Goal: Task Accomplishment & Management: Use online tool/utility

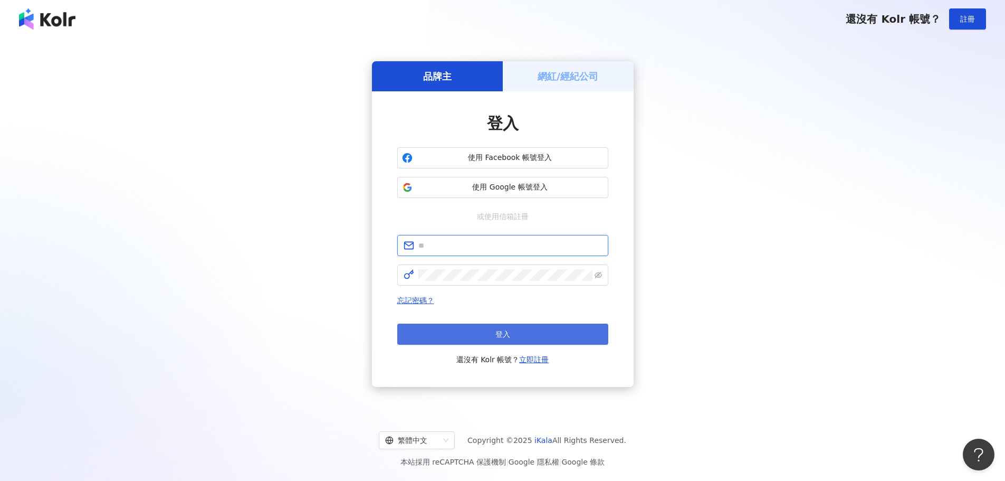
type input "**********"
click at [491, 328] on button "登入" at bounding box center [502, 333] width 211 height 21
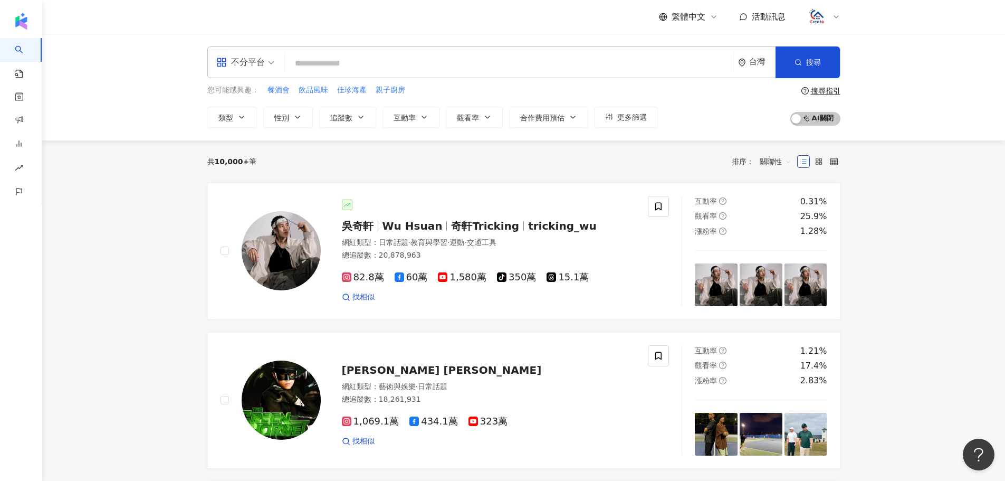
click at [834, 14] on icon at bounding box center [836, 17] width 8 height 8
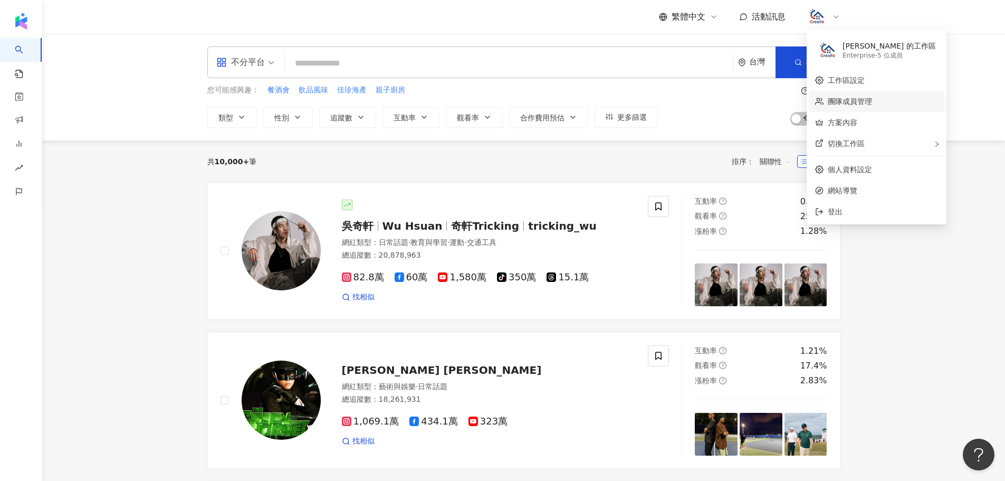
click at [857, 106] on link "團隊成員管理" at bounding box center [850, 101] width 44 height 8
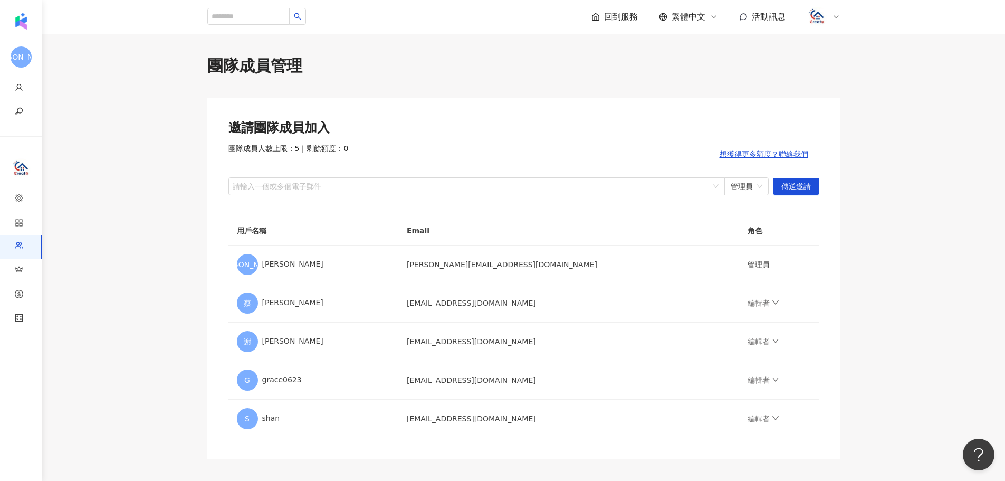
click at [833, 15] on icon at bounding box center [836, 17] width 8 height 8
click at [857, 121] on link "方案內容" at bounding box center [843, 122] width 30 height 8
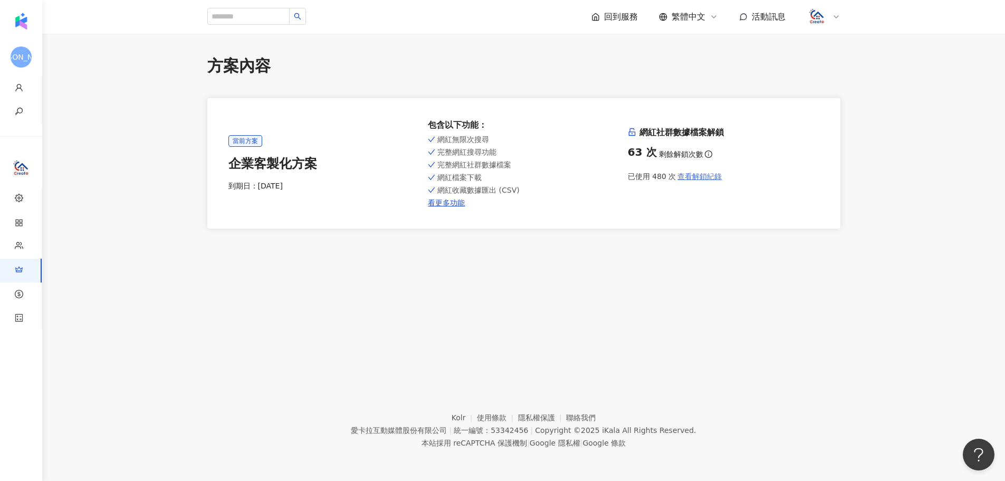
click at [698, 176] on span "查看解鎖紀錄" at bounding box center [699, 176] width 44 height 8
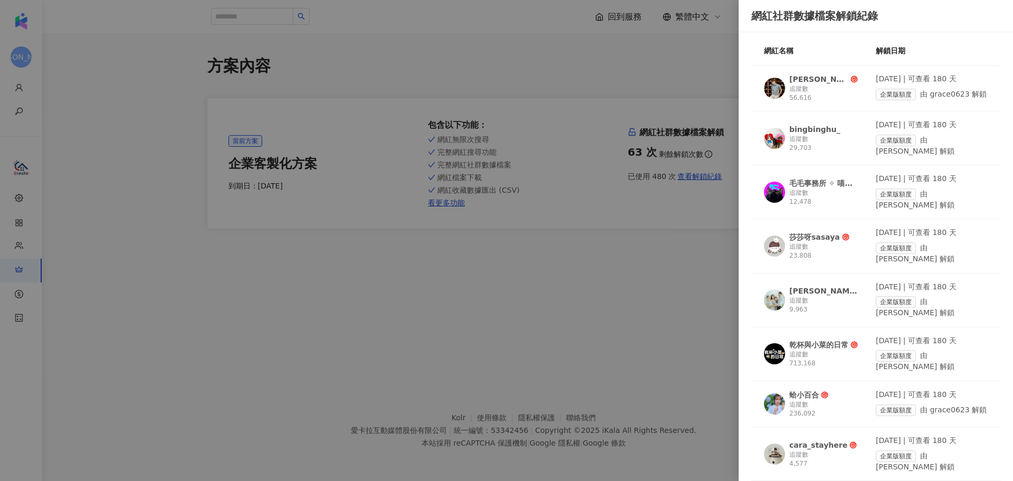
click at [846, 339] on div "乾杯與小菜的日常" at bounding box center [818, 344] width 59 height 11
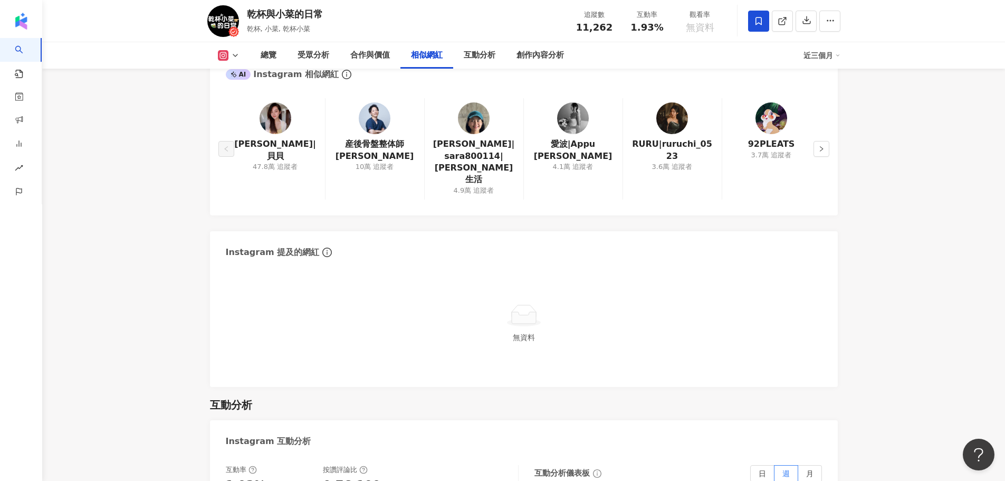
scroll to position [1741, 0]
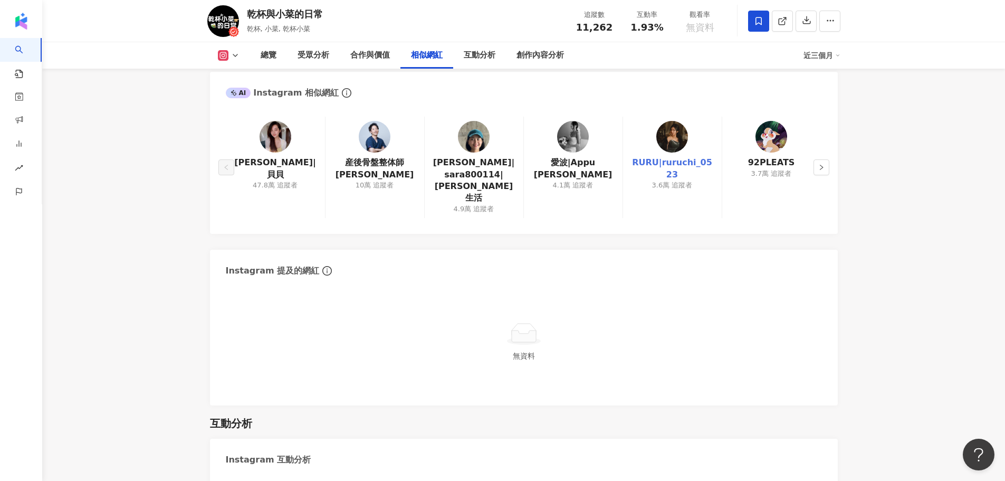
click at [698, 165] on link "RURU|ruruchi_0523" at bounding box center [672, 169] width 82 height 24
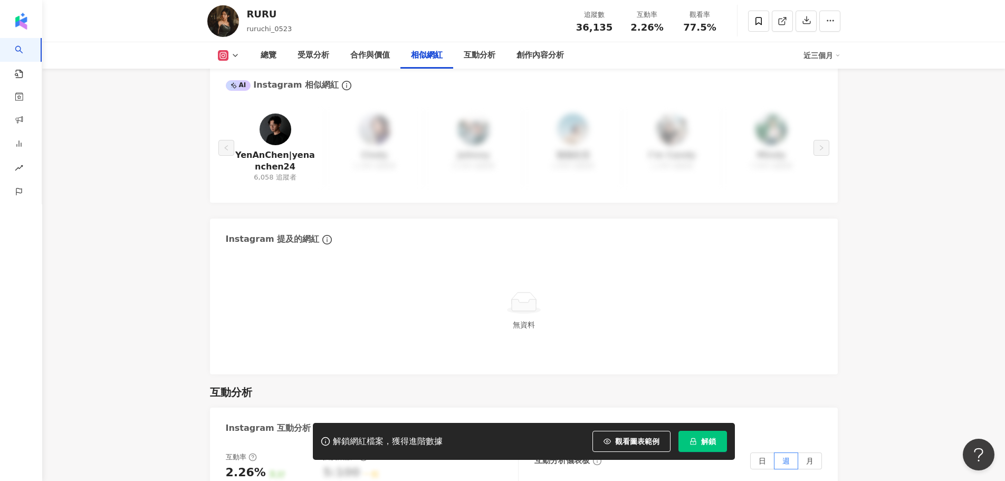
scroll to position [1794, 0]
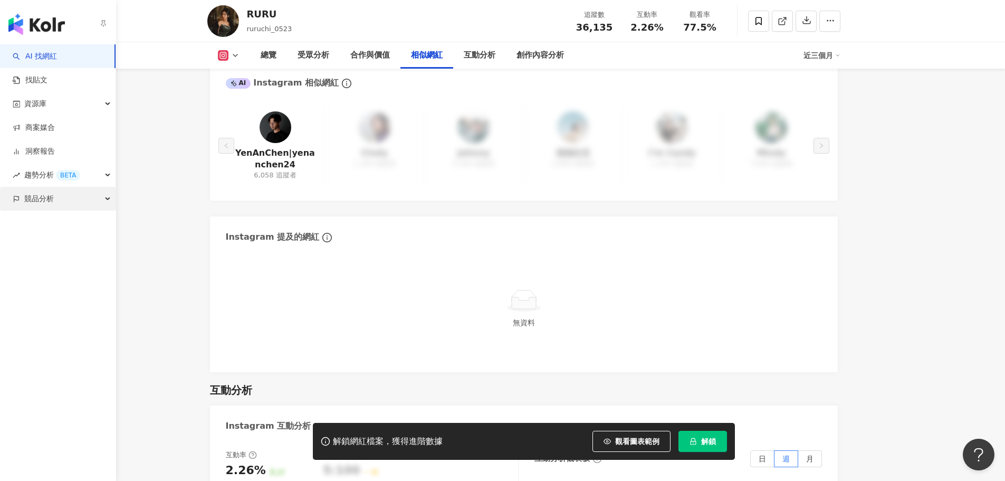
click at [82, 195] on div "競品分析" at bounding box center [58, 199] width 116 height 24
click at [70, 228] on link "品牌帳號分析" at bounding box center [47, 222] width 44 height 11
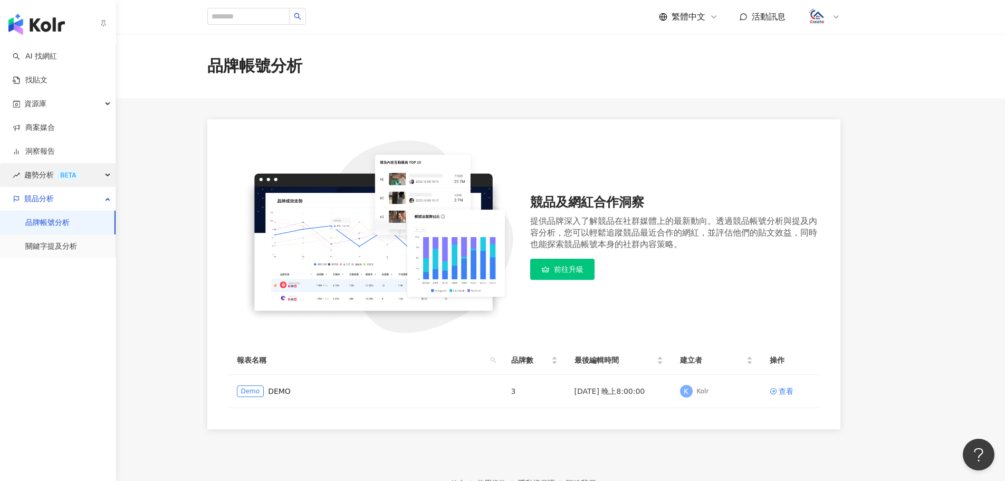
click at [49, 175] on span "趨勢分析 BETA" at bounding box center [52, 175] width 56 height 24
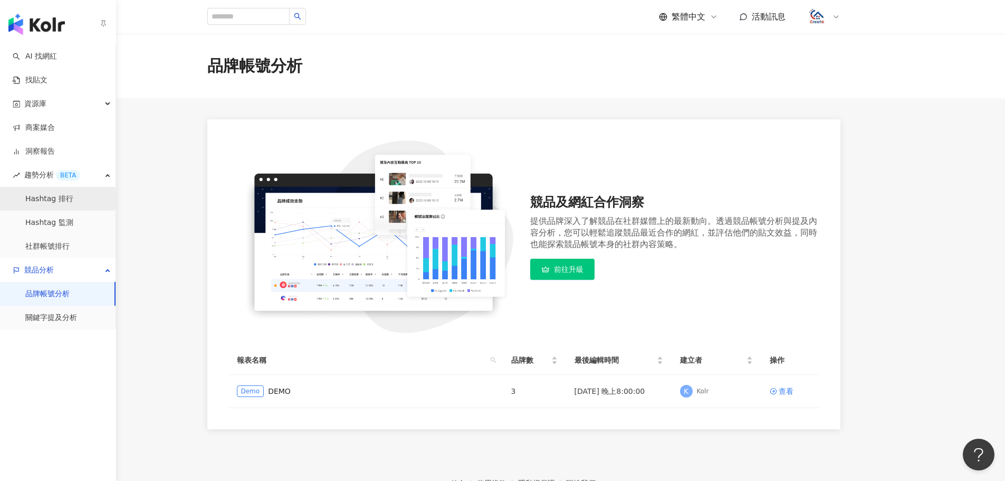
click at [65, 198] on link "Hashtag 排行" at bounding box center [49, 199] width 48 height 11
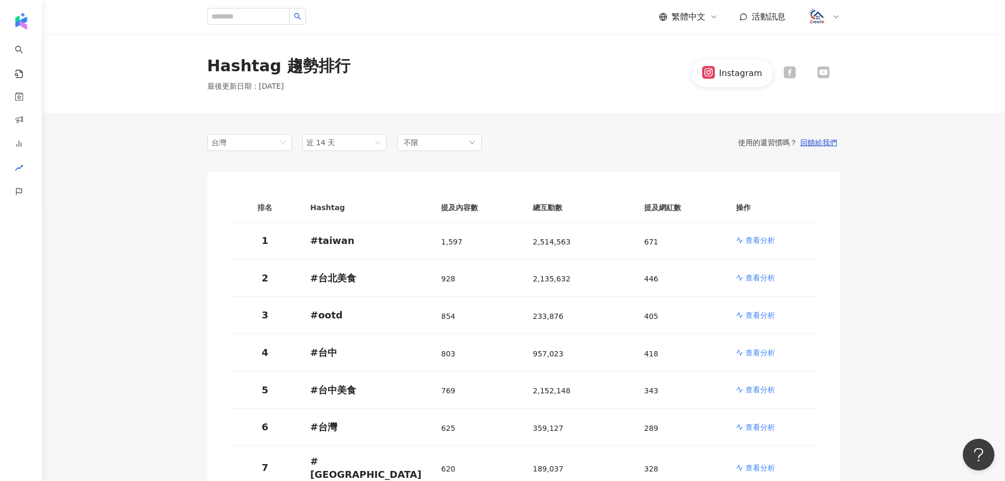
click at [822, 74] on icon at bounding box center [823, 72] width 10 height 7
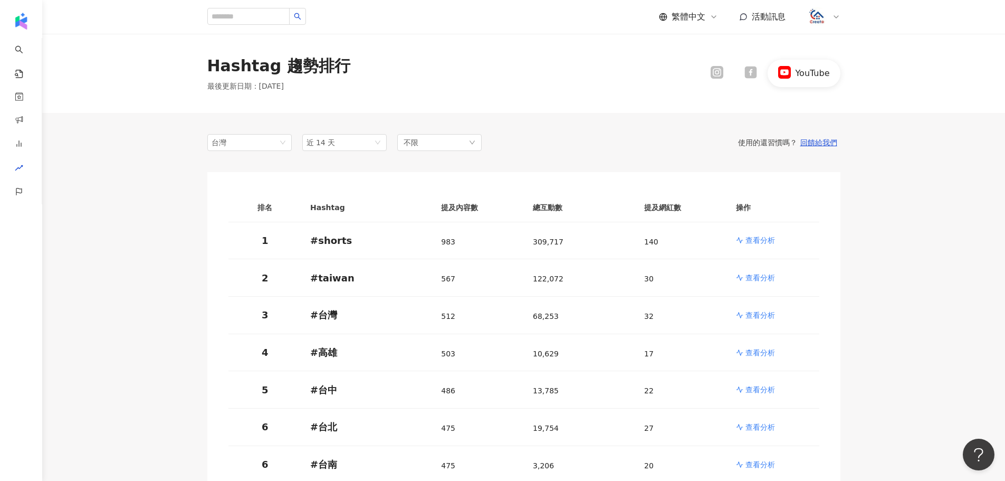
click at [754, 75] on icon at bounding box center [751, 72] width 12 height 12
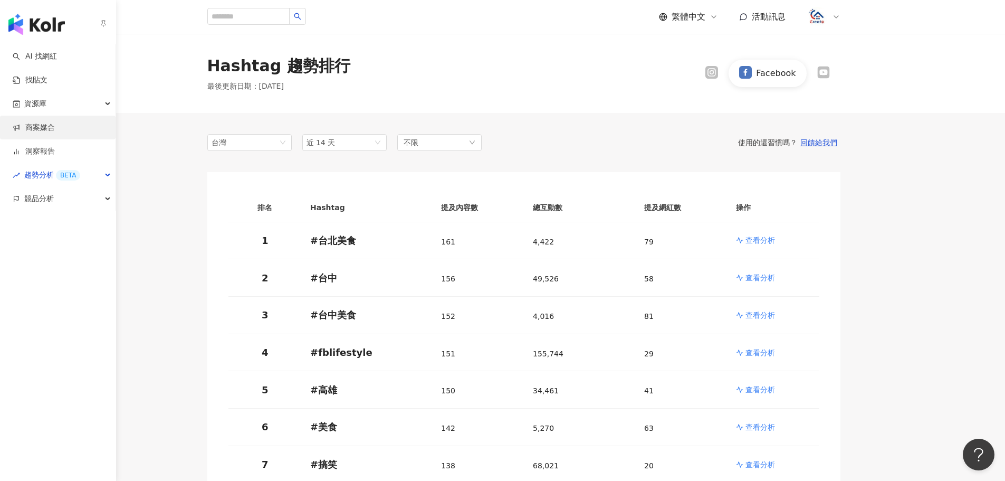
click at [55, 133] on link "商案媒合" at bounding box center [34, 127] width 42 height 11
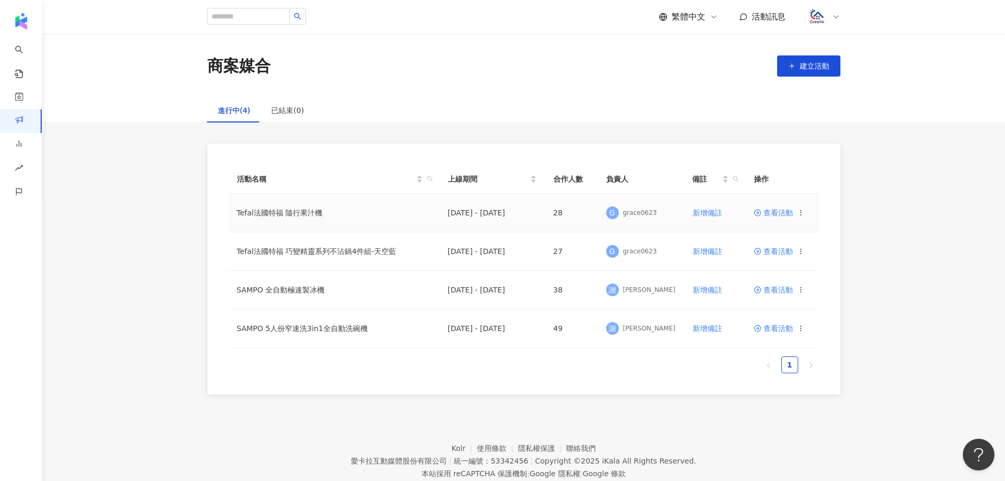
click at [772, 212] on span "查看活動" at bounding box center [773, 212] width 39 height 7
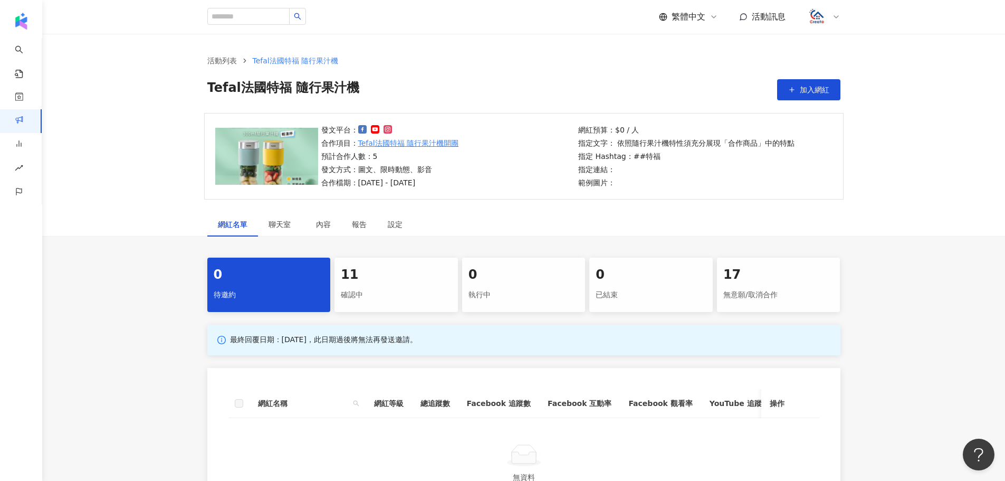
click at [777, 280] on div "17" at bounding box center [778, 275] width 111 height 18
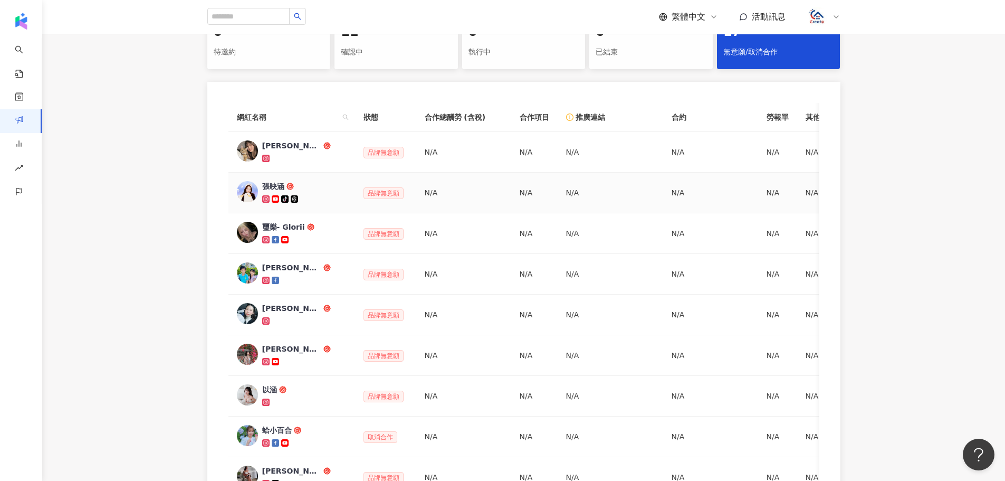
scroll to position [393, 0]
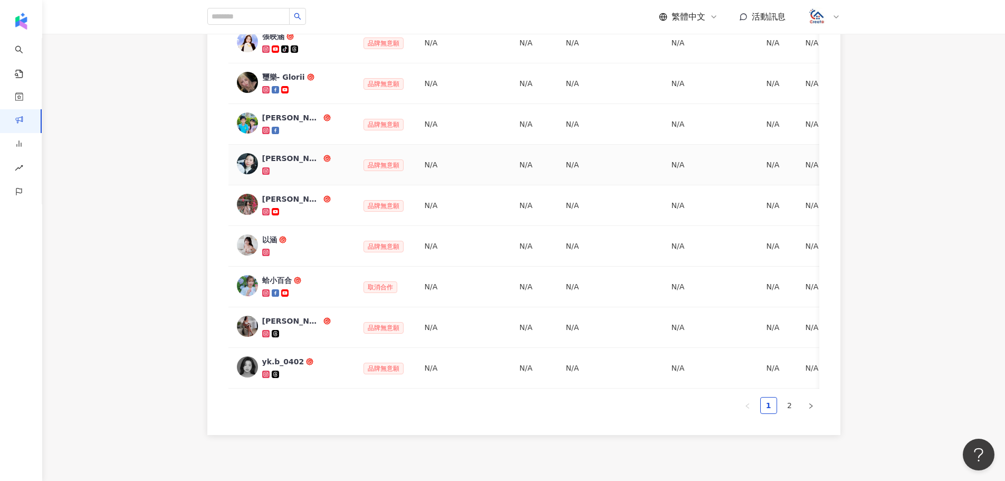
click at [373, 160] on span "品牌無意願" at bounding box center [383, 165] width 40 height 12
click at [347, 162] on td "Jocelyn" at bounding box center [291, 165] width 127 height 41
click at [280, 160] on div "Jocelyn" at bounding box center [291, 158] width 59 height 11
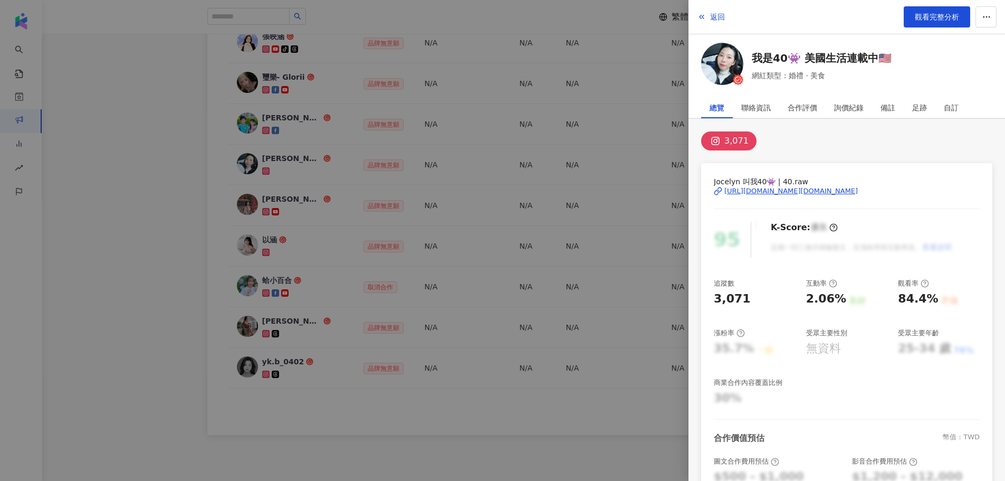
click at [137, 195] on div at bounding box center [502, 240] width 1005 height 481
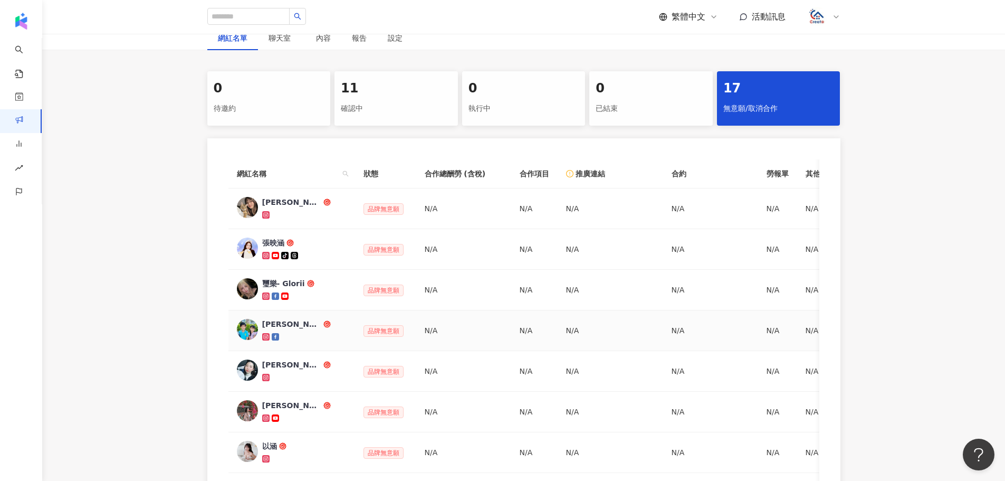
scroll to position [23, 0]
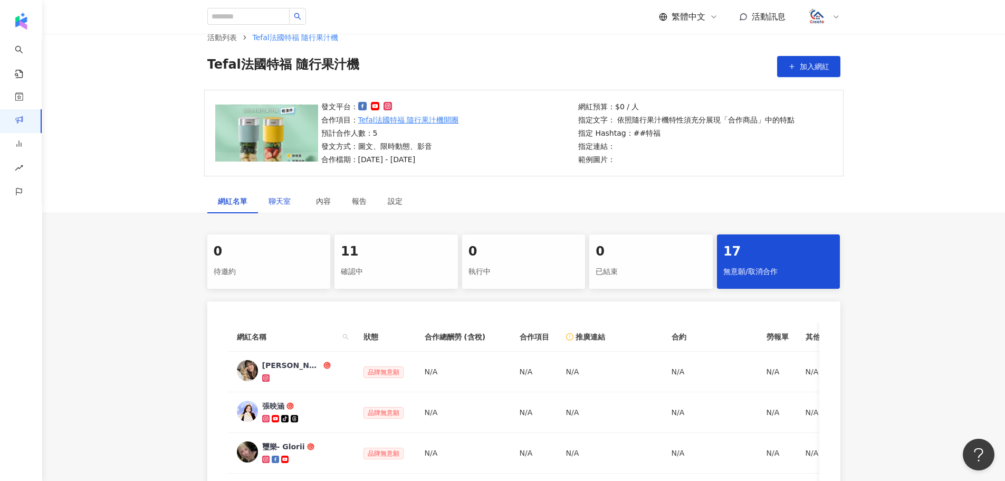
click at [281, 199] on span "聊天室" at bounding box center [282, 200] width 26 height 7
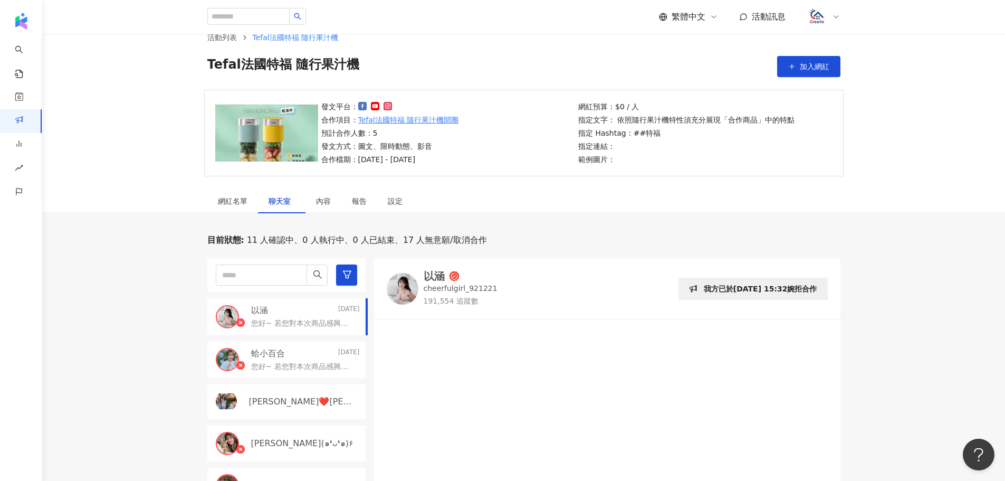
click at [287, 315] on div "以涵 2025/9/8" at bounding box center [305, 310] width 109 height 12
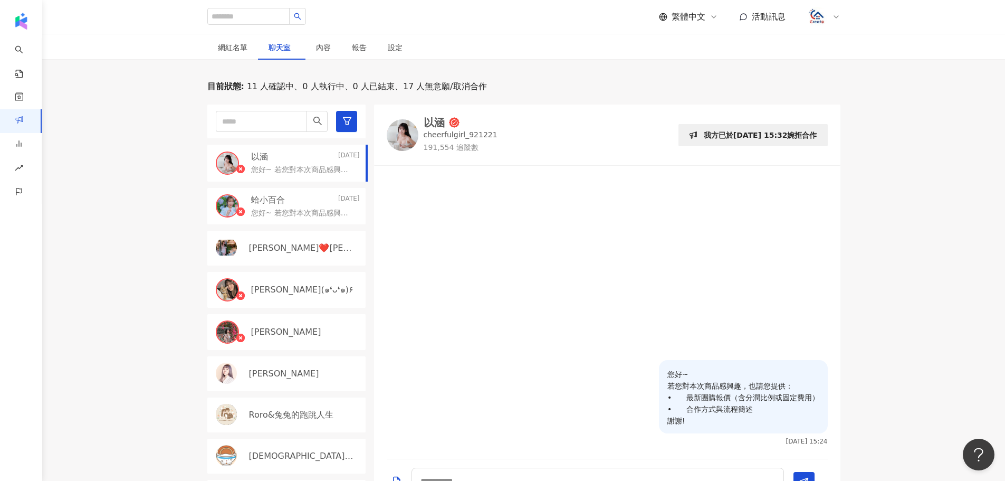
scroll to position [158, 0]
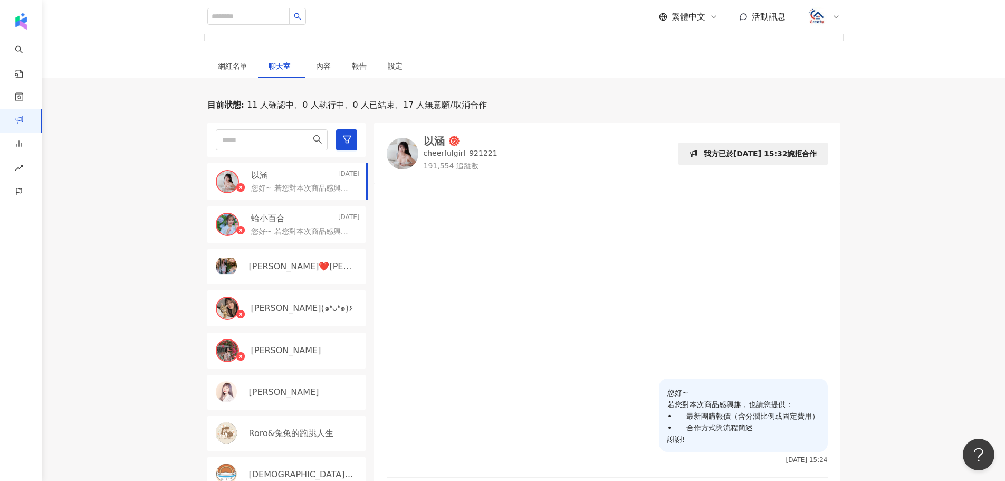
click at [299, 228] on p "您好~ 若您對本次商品感興趣，也請您提供： • 最新團購報價（含分潤比例或固定費用） • 合作方式與流程簡述 謝謝!" at bounding box center [303, 231] width 104 height 11
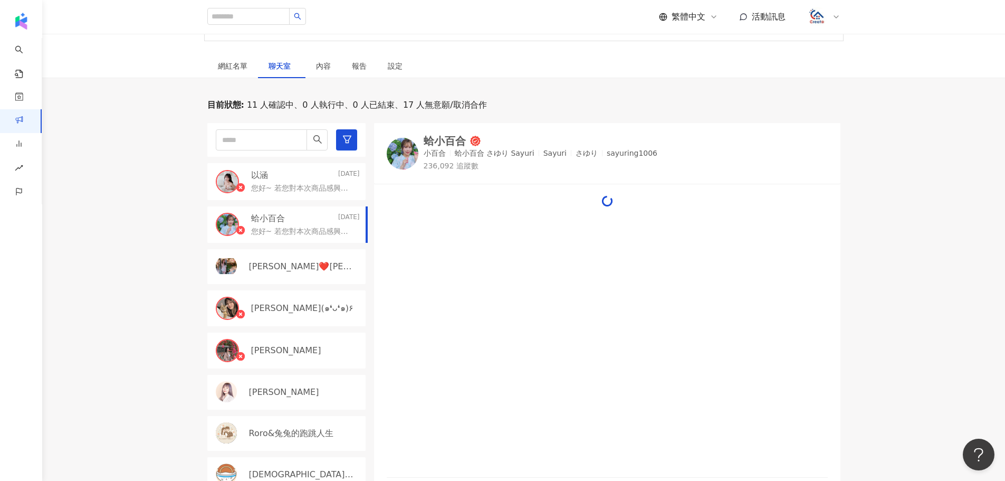
click at [300, 264] on div "琳❤️Linda" at bounding box center [304, 267] width 111 height 12
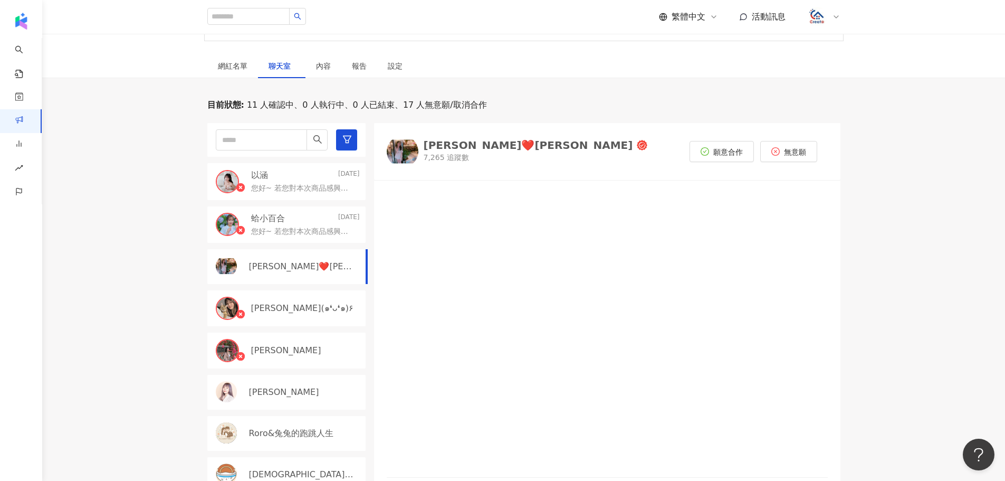
click at [300, 229] on p "您好~ 若您對本次商品感興趣，也請您提供： • 最新團購報價（含分潤比例或固定費用） • 合作方式與流程簡述 謝謝!" at bounding box center [303, 231] width 104 height 11
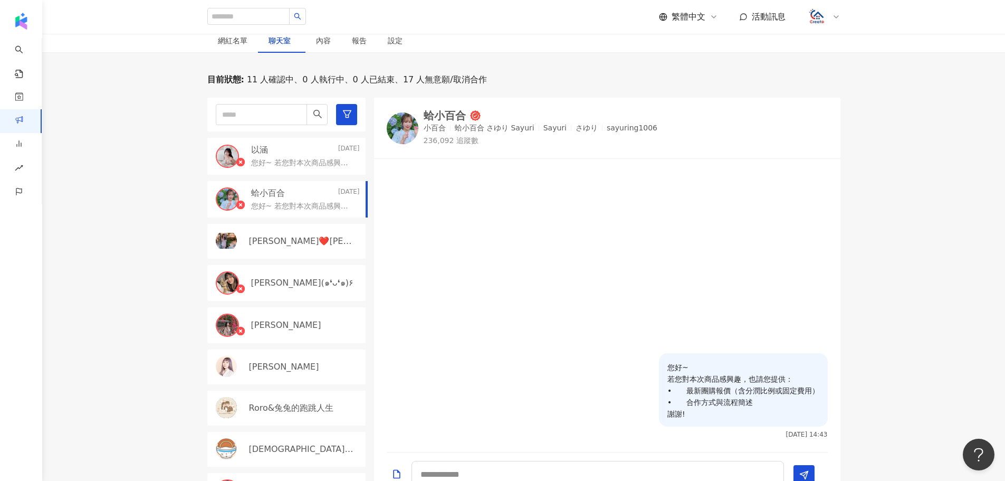
scroll to position [158, 0]
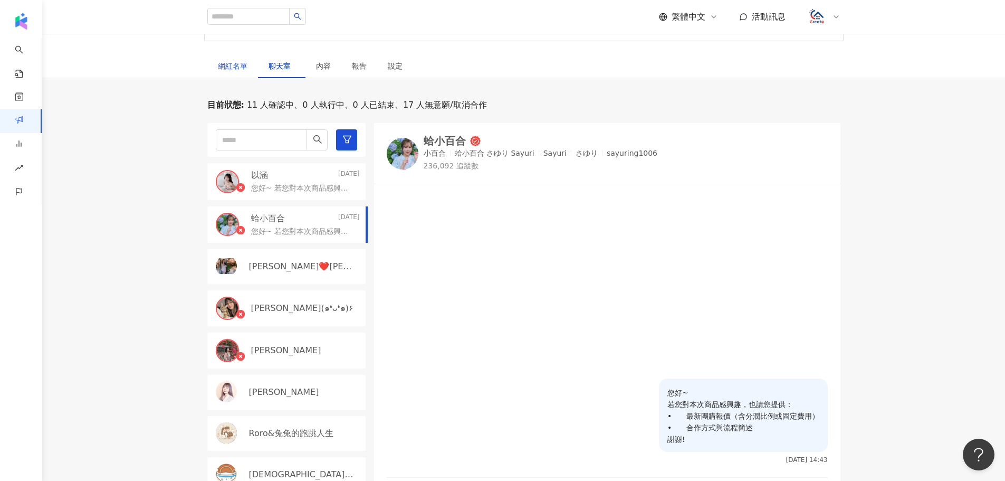
click at [238, 67] on div "網紅名單" at bounding box center [233, 66] width 30 height 12
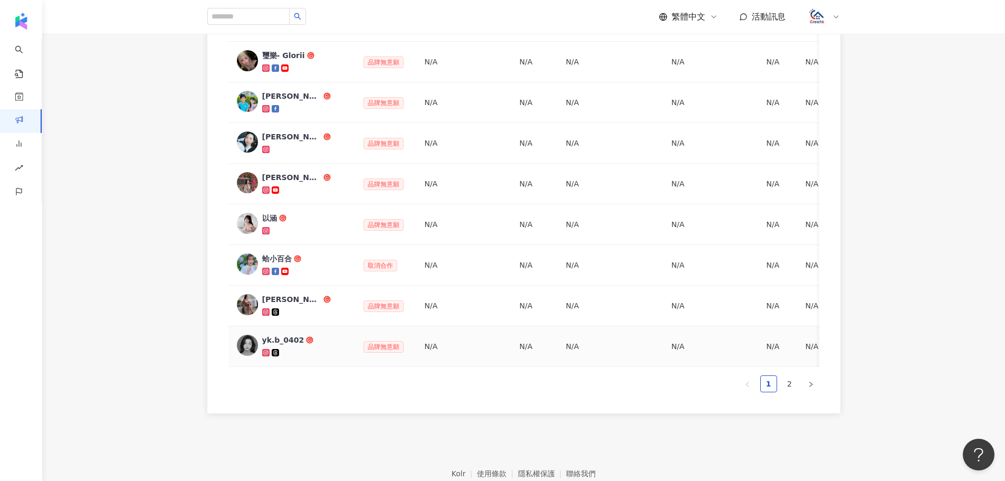
scroll to position [478, 0]
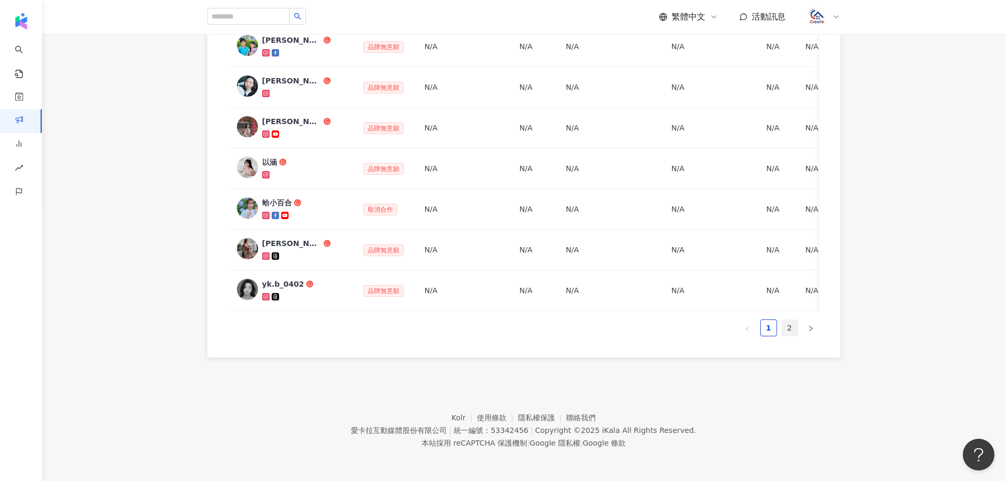
click at [794, 332] on link "2" at bounding box center [790, 328] width 16 height 16
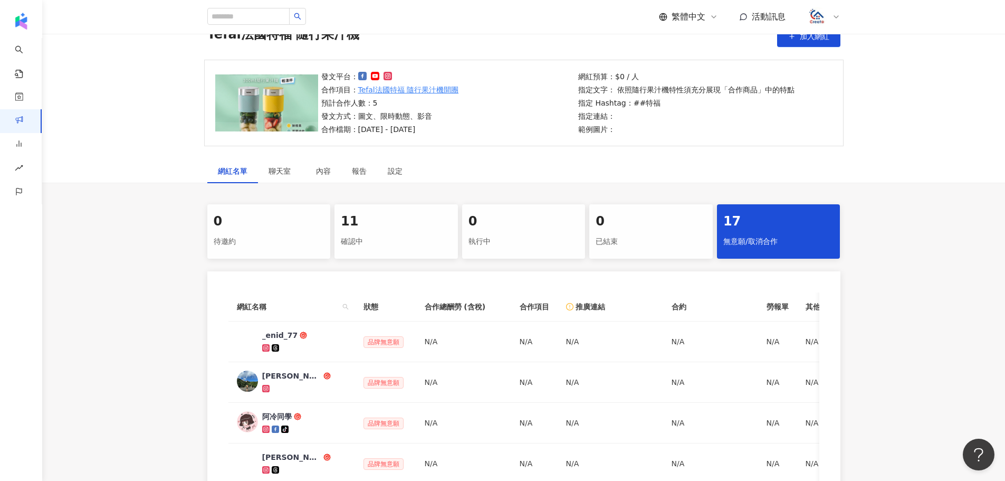
scroll to position [0, 0]
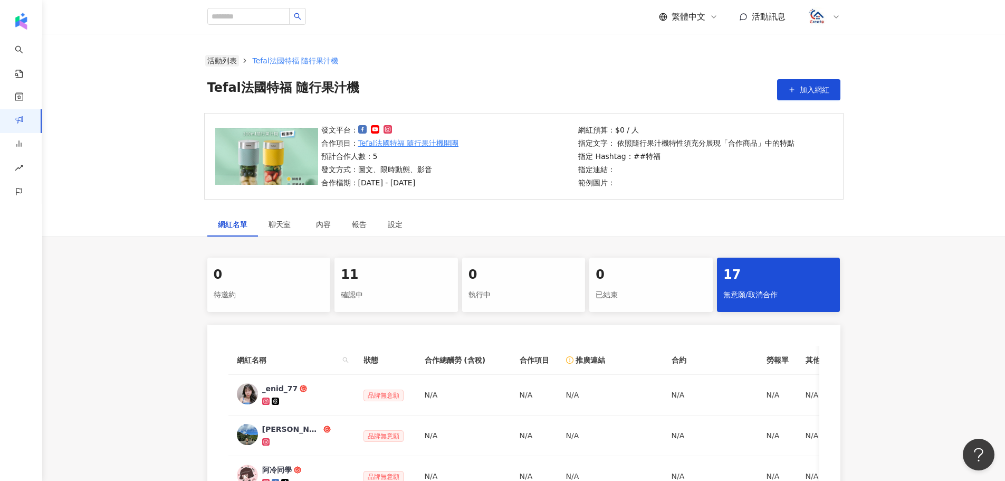
click at [233, 62] on link "活動列表" at bounding box center [222, 61] width 34 height 12
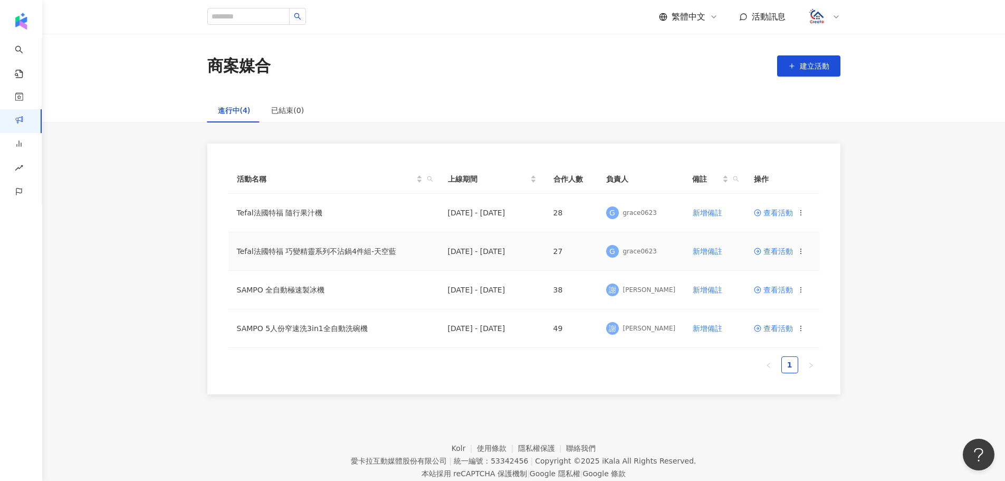
click at [780, 248] on span "查看活動" at bounding box center [773, 250] width 39 height 7
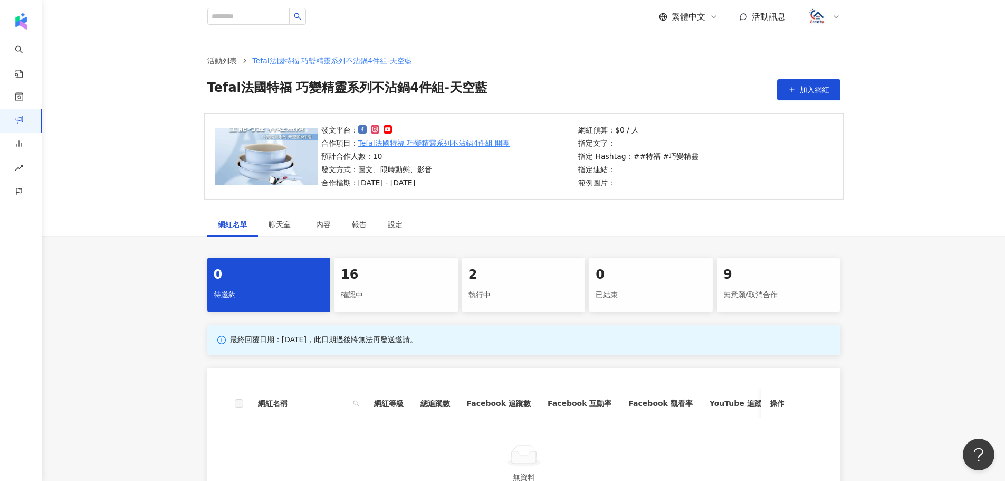
click at [762, 273] on div "9" at bounding box center [778, 275] width 111 height 18
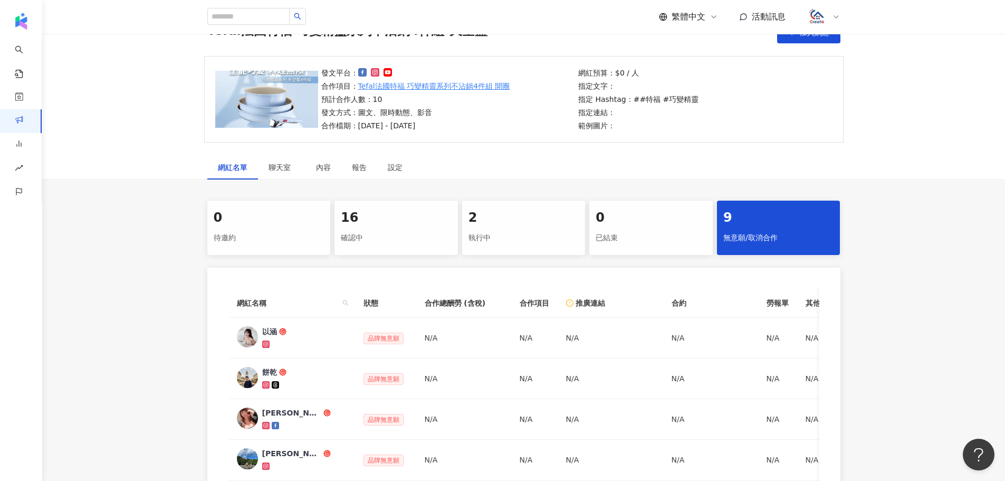
scroll to position [53, 0]
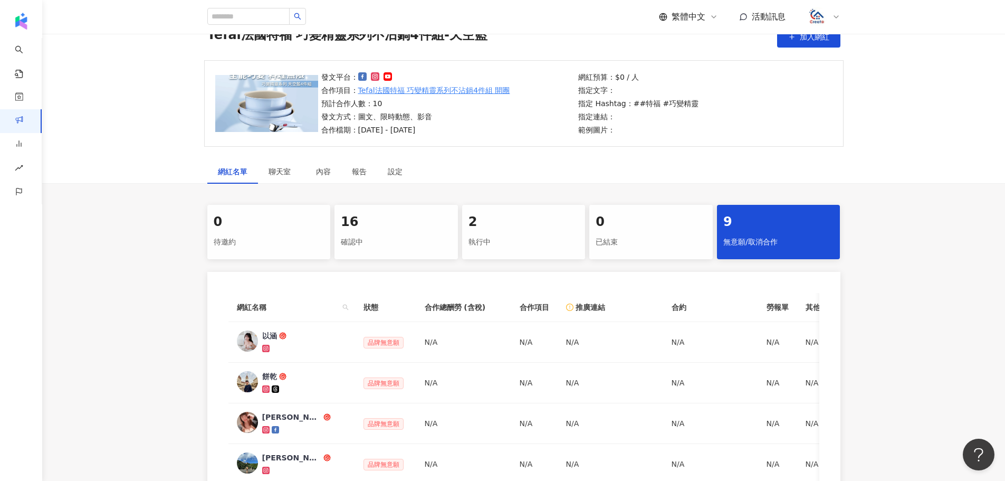
click at [418, 206] on div "16 確認中" at bounding box center [395, 232] width 123 height 54
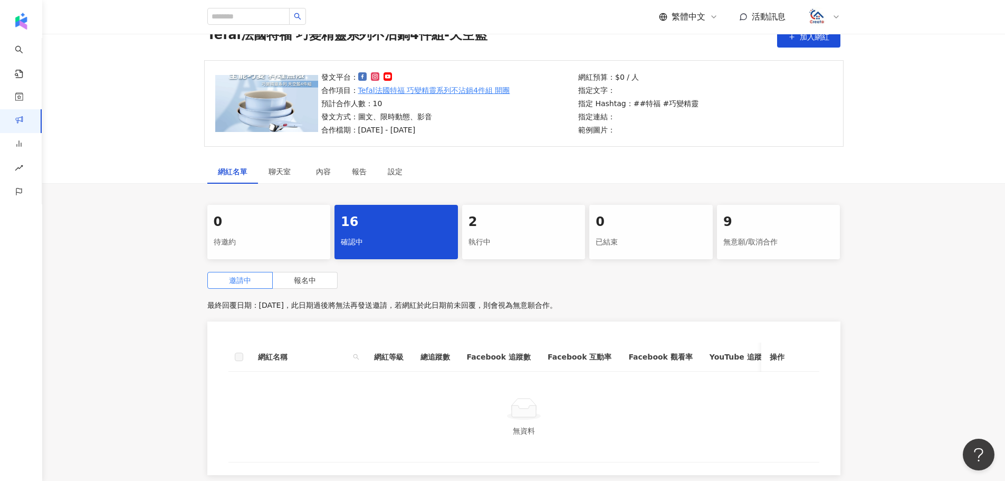
click at [501, 229] on div "2" at bounding box center [523, 222] width 111 height 18
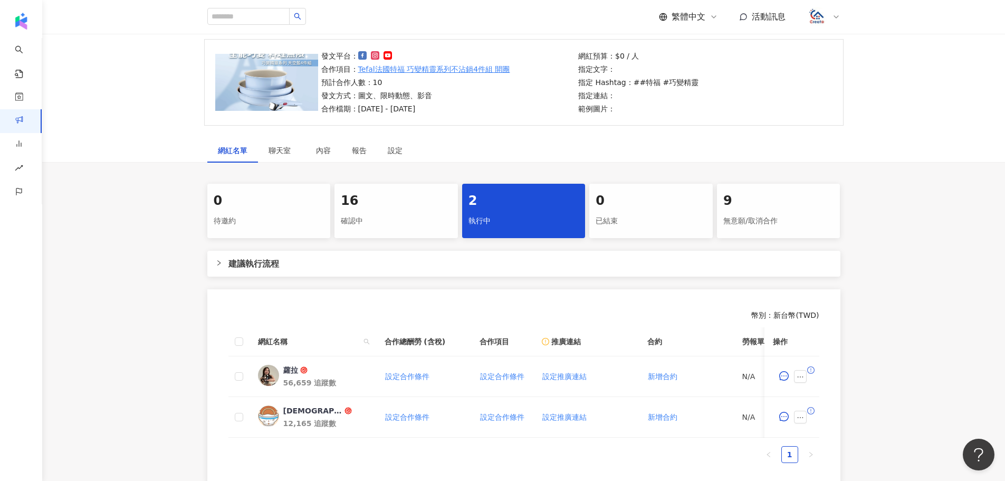
scroll to position [50, 0]
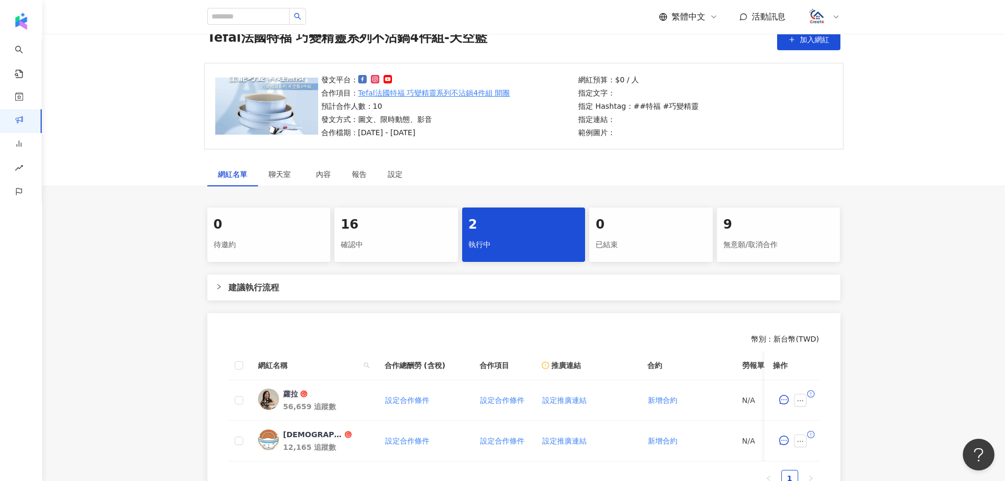
click at [367, 248] on div "確認中" at bounding box center [396, 245] width 111 height 18
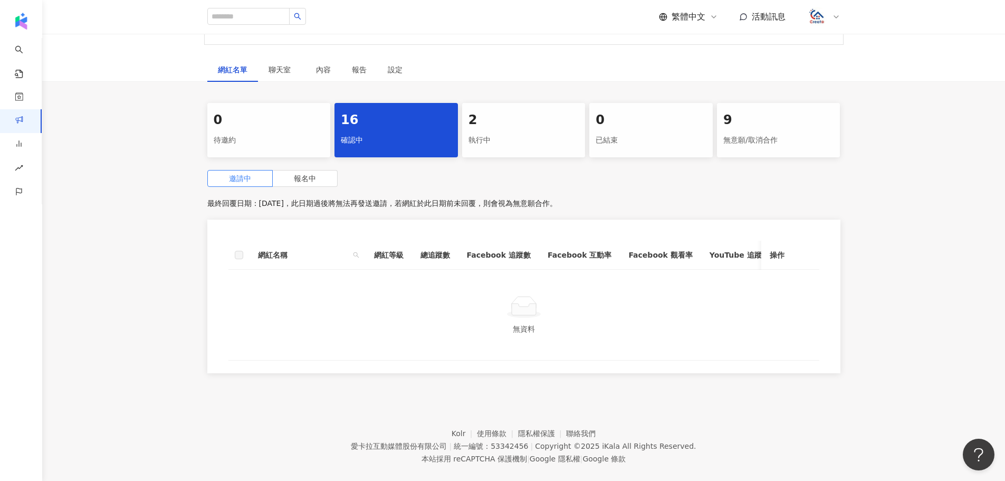
scroll to position [156, 0]
click at [314, 175] on span "報名中" at bounding box center [305, 177] width 22 height 8
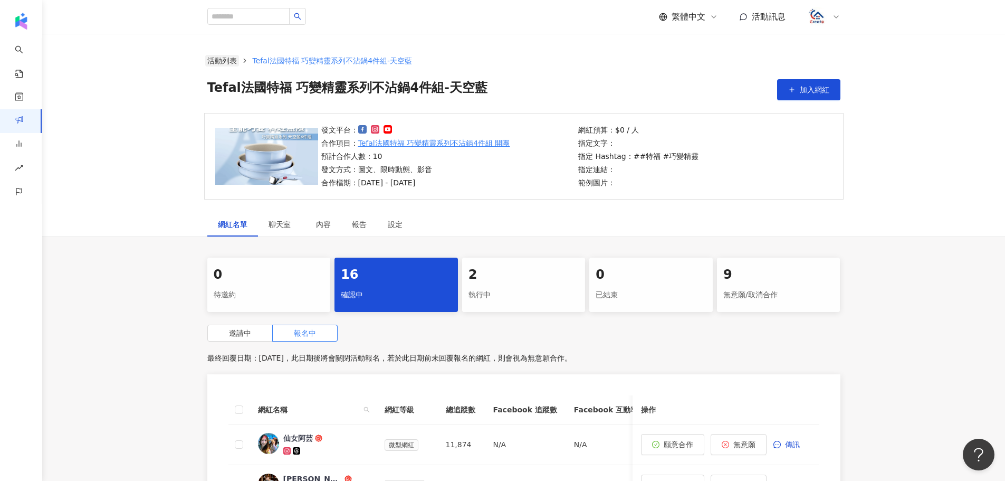
click at [232, 60] on link "活動列表" at bounding box center [222, 61] width 34 height 12
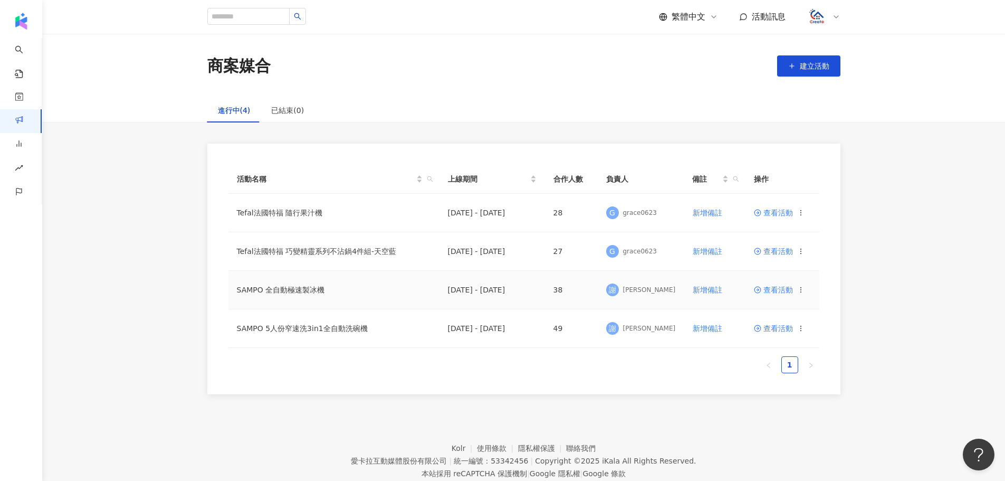
click at [770, 291] on span "查看活動" at bounding box center [773, 289] width 39 height 7
click at [789, 330] on span "查看活動" at bounding box center [773, 327] width 39 height 7
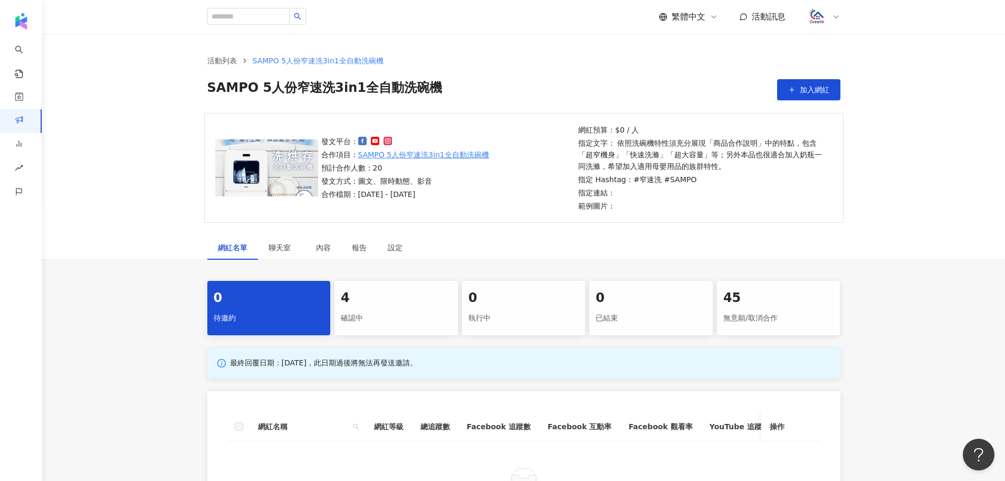
click at [428, 306] on div "4" at bounding box center [396, 298] width 111 height 18
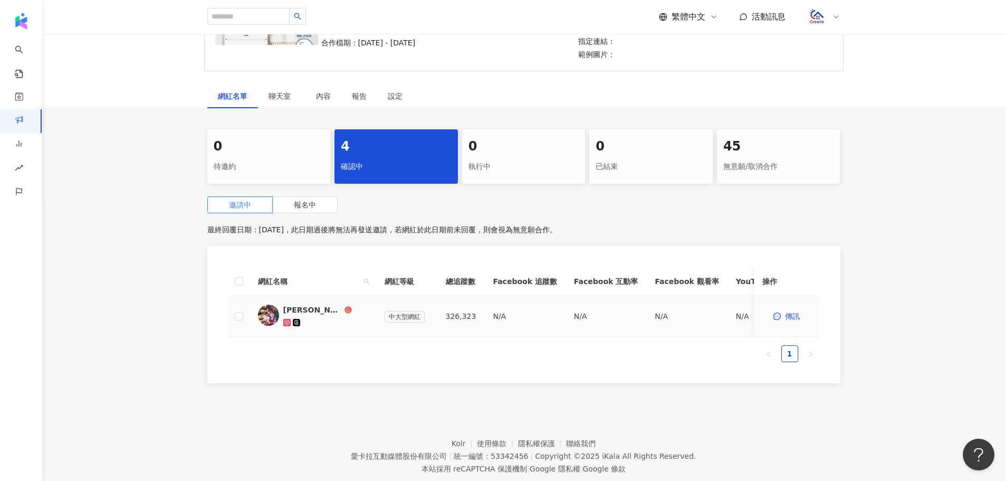
scroll to position [158, 0]
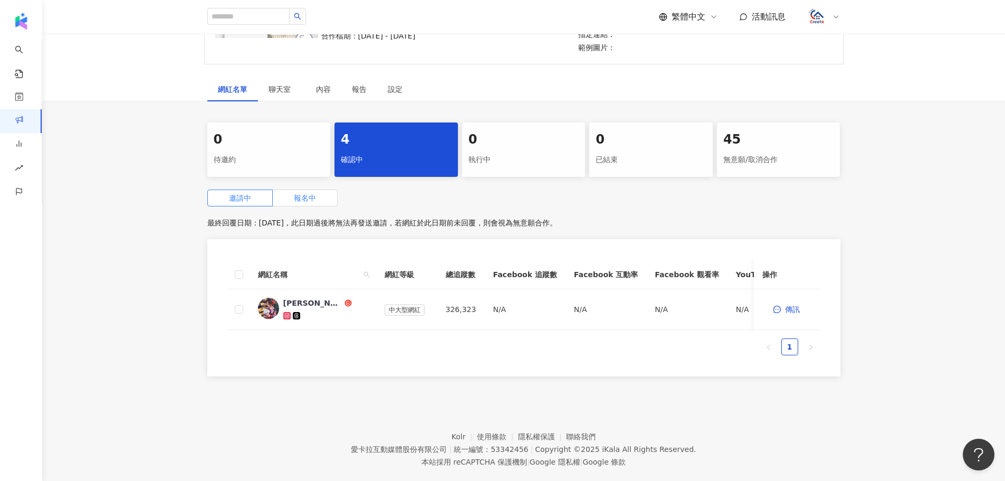
click at [300, 205] on label "報名中" at bounding box center [305, 197] width 65 height 17
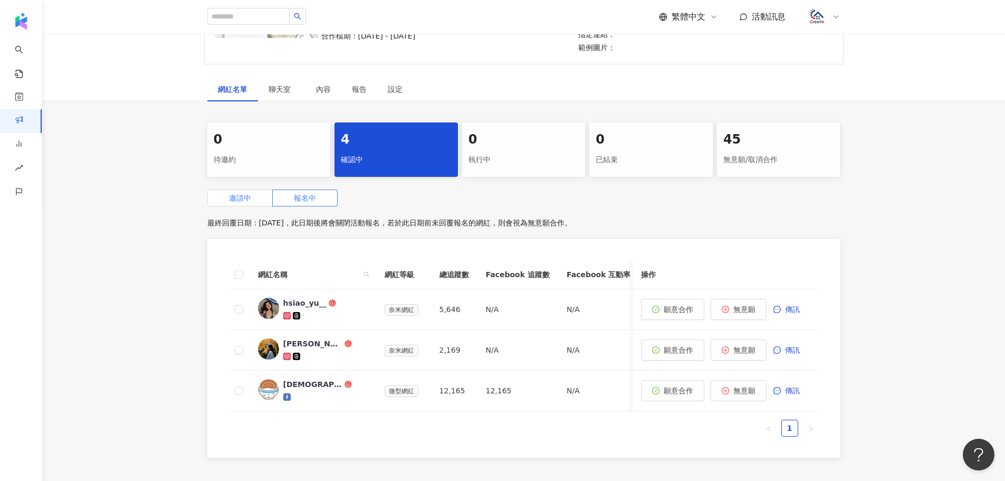
click at [256, 202] on label "邀請中" at bounding box center [239, 197] width 65 height 17
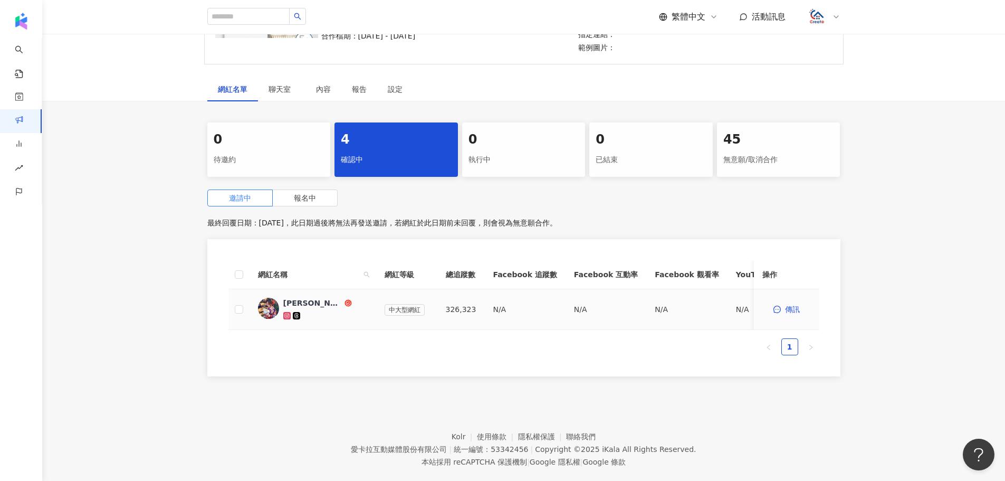
click at [330, 305] on div "[PERSON_NAME] 老少女日常" at bounding box center [312, 303] width 59 height 11
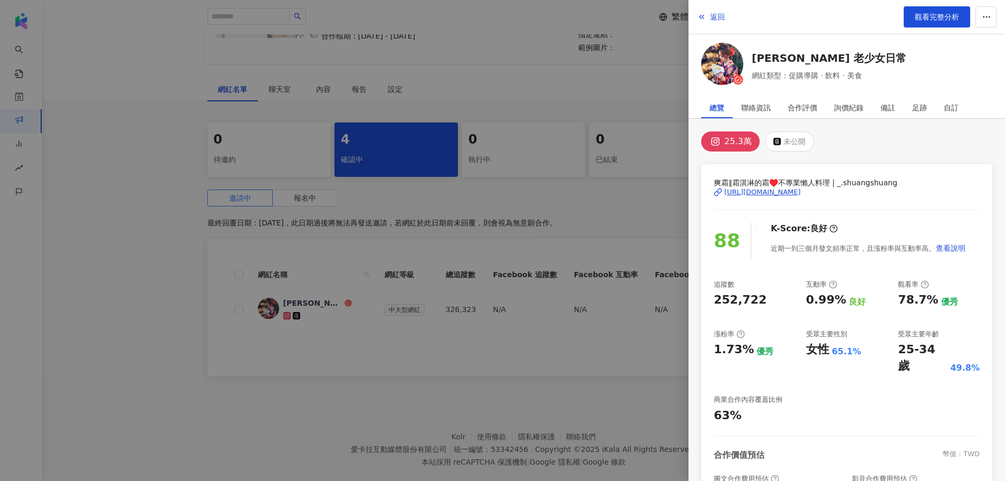
click at [721, 65] on img at bounding box center [722, 64] width 42 height 42
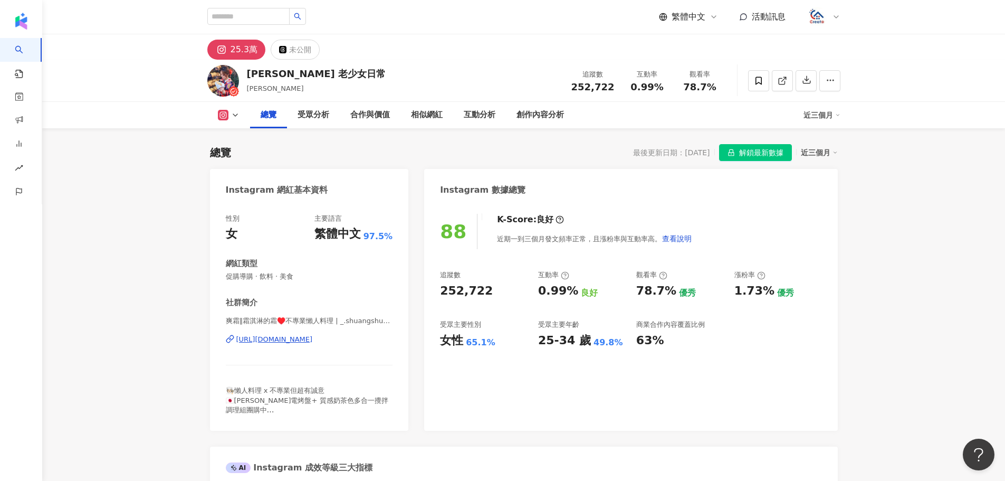
click at [221, 87] on img at bounding box center [223, 81] width 32 height 32
click at [289, 342] on div "[URL][DOMAIN_NAME]" at bounding box center [274, 338] width 76 height 9
